Goal: Find specific page/section: Find specific page/section

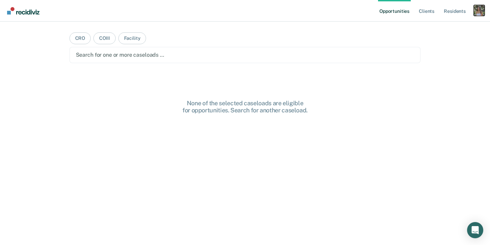
click at [479, 7] on div "Profile dropdown button" at bounding box center [478, 10] width 11 height 11
click at [435, 27] on link "Profile" at bounding box center [451, 28] width 54 height 6
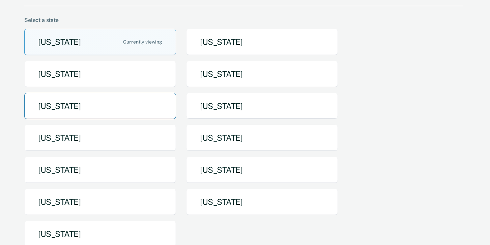
scroll to position [46, 0]
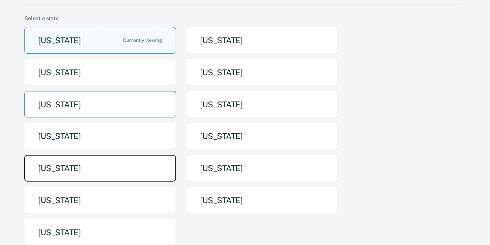
click at [153, 162] on button "[US_STATE]" at bounding box center [100, 168] width 152 height 27
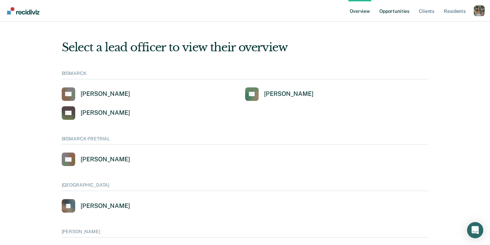
click at [397, 12] on link "Opportunities" at bounding box center [394, 11] width 33 height 22
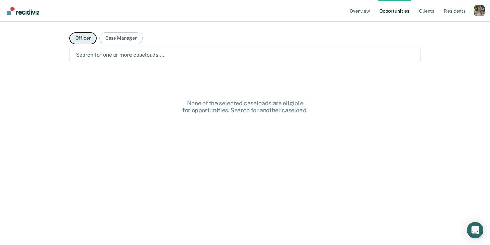
click at [85, 39] on button "Officer" at bounding box center [82, 38] width 27 height 12
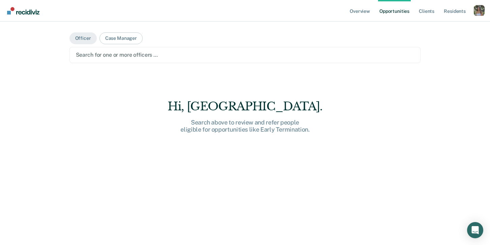
click at [105, 60] on div "Search for one or more officers …" at bounding box center [244, 55] width 351 height 16
